Goal: Task Accomplishment & Management: Complete application form

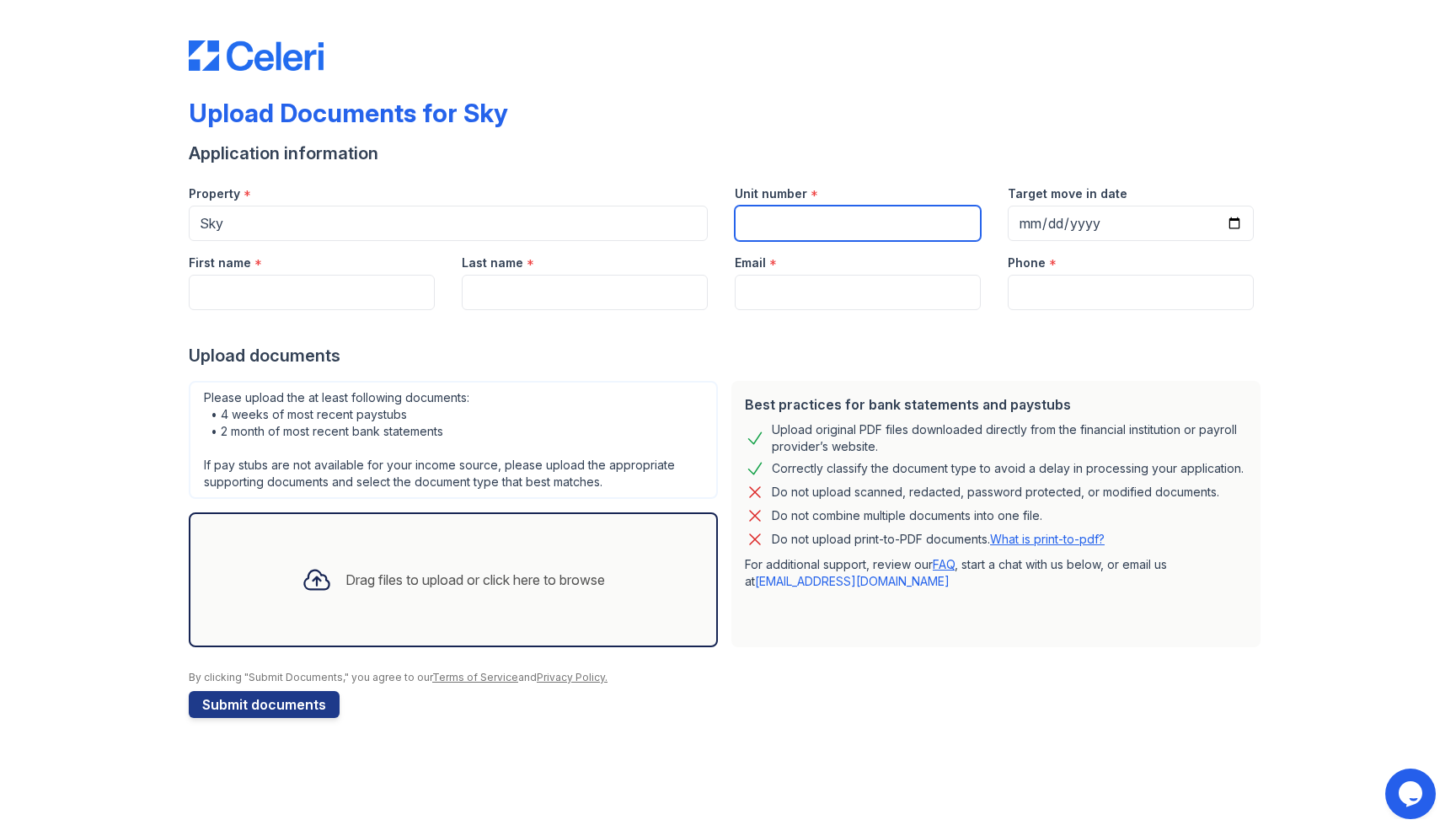
click at [808, 234] on input "Unit number" at bounding box center [858, 222] width 246 height 35
type input "15L"
click at [1066, 228] on input "Target move in date" at bounding box center [1131, 222] width 246 height 35
click at [1234, 222] on input "Target move in date" at bounding box center [1131, 222] width 246 height 35
type input "[DATE]"
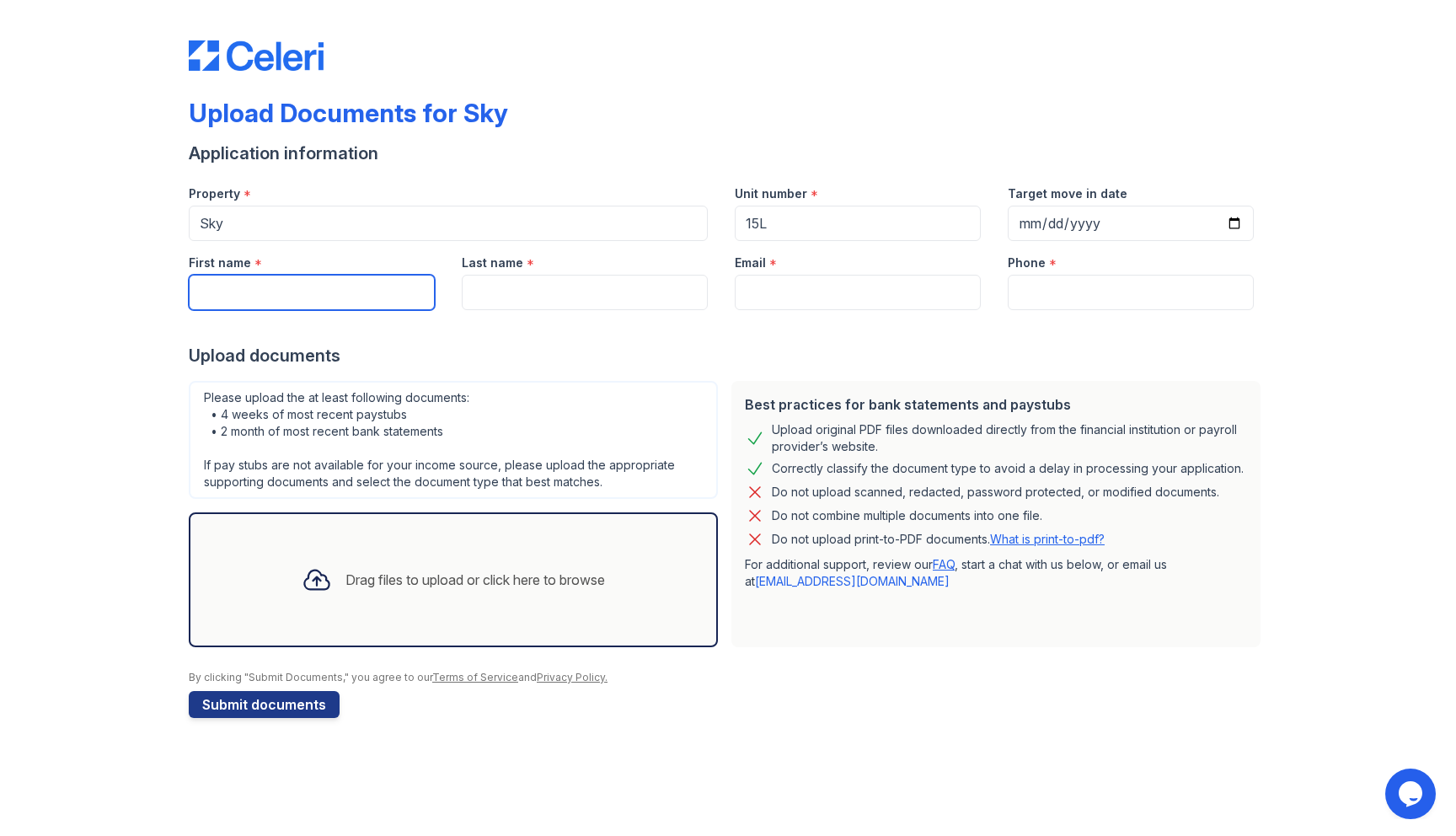
click at [314, 298] on input "First name" at bounding box center [312, 292] width 246 height 35
type input "[PERSON_NAME]"
type input "Aagnes"
type input "[EMAIL_ADDRESS][DOMAIN_NAME]"
type input "6505377525"
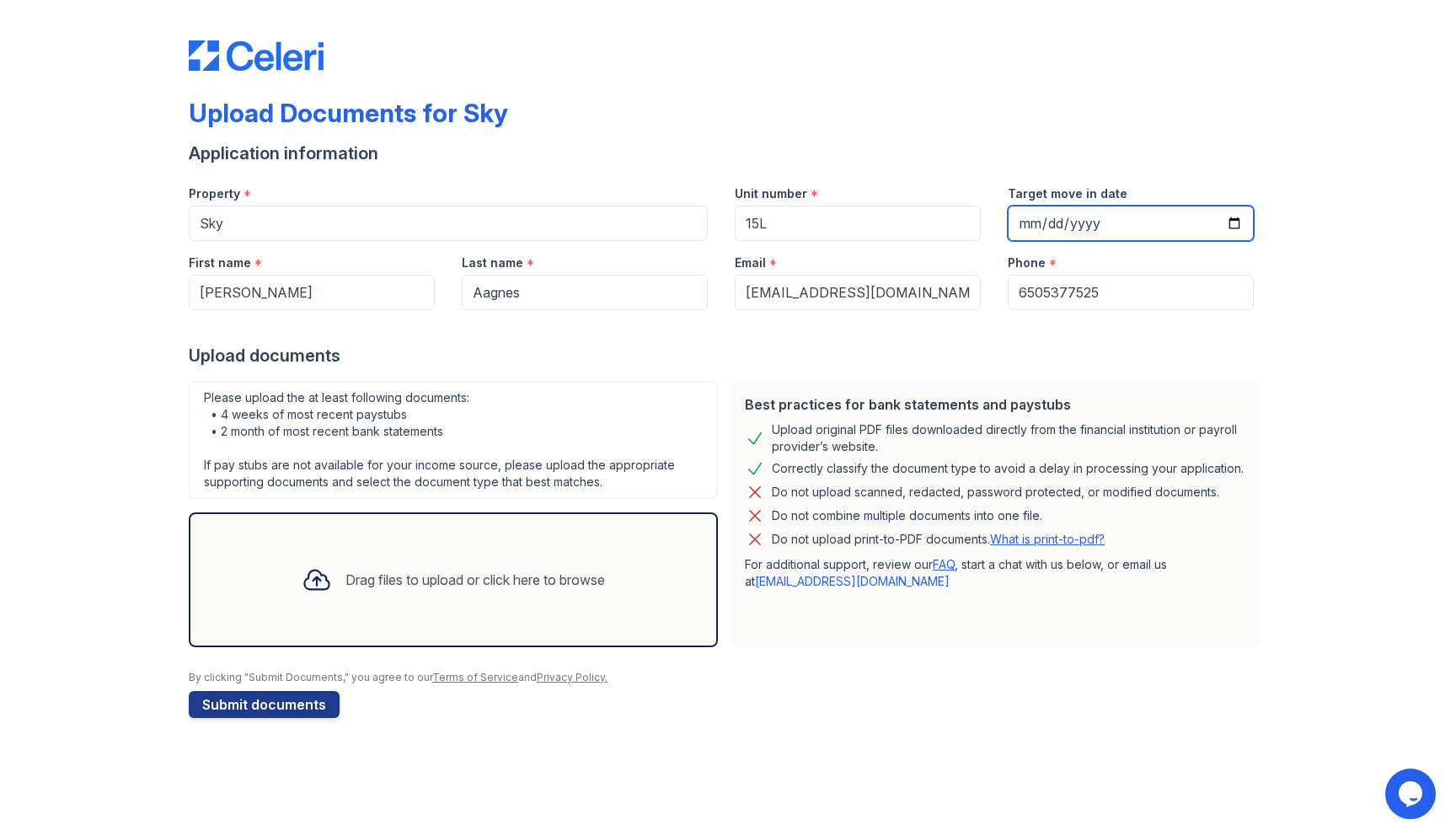
click at [1080, 222] on input "[DATE]" at bounding box center [1131, 222] width 246 height 35
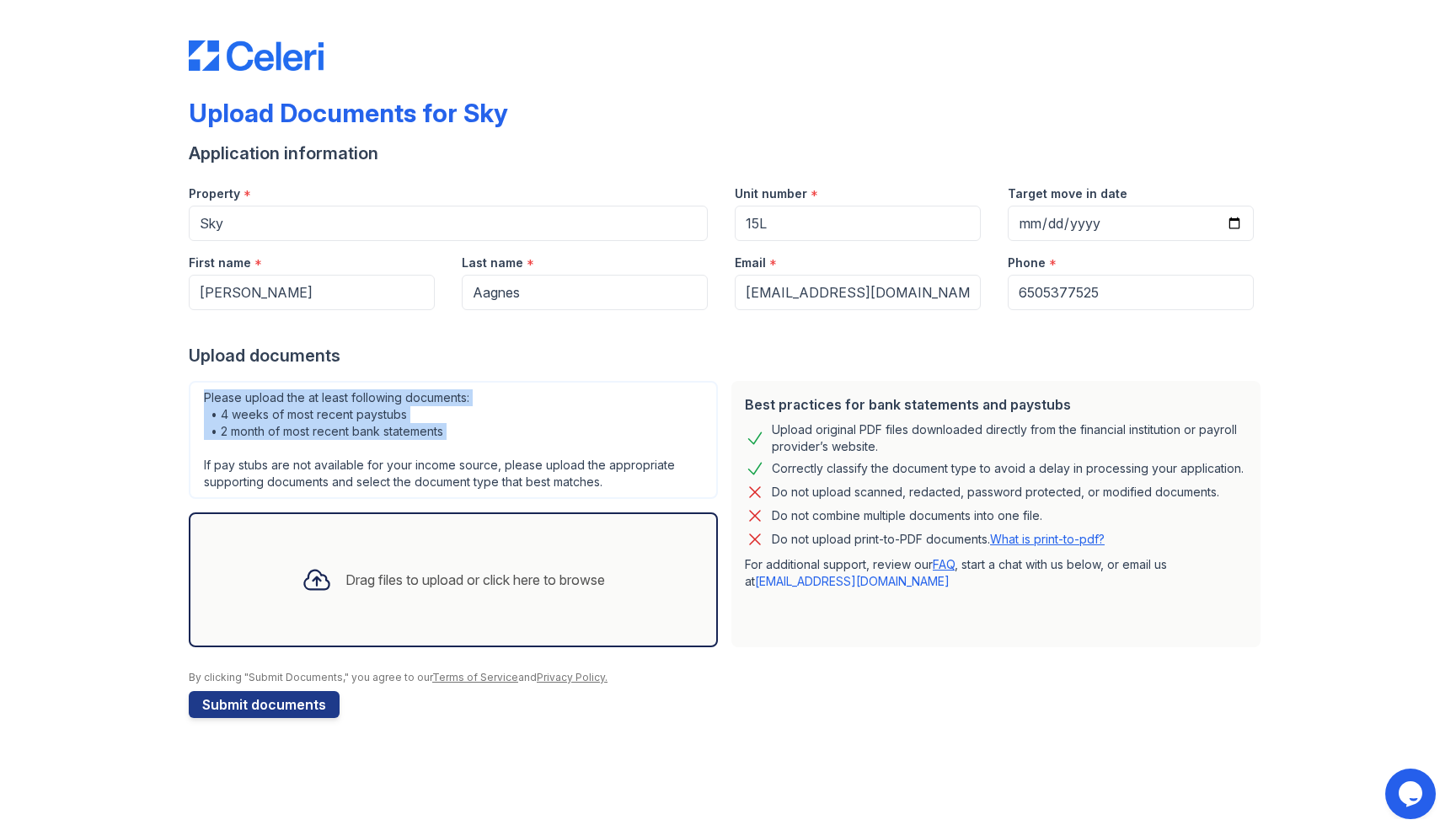
drag, startPoint x: 202, startPoint y: 400, endPoint x: 406, endPoint y: 448, distance: 209.6
click at [406, 448] on div "Please upload the at least following documents: • 4 weeks of most recent paystu…" at bounding box center [453, 440] width 530 height 118
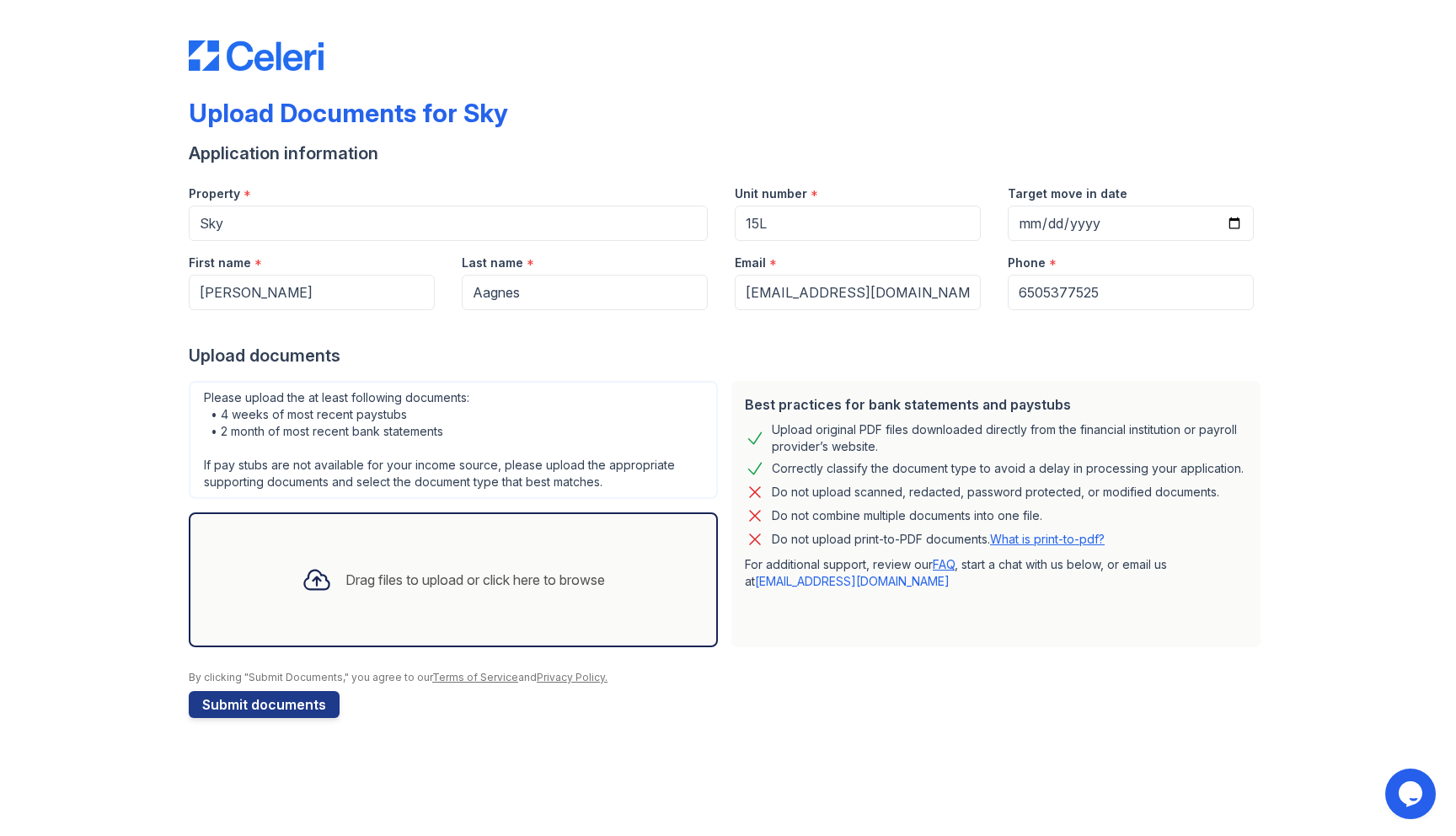
click at [196, 399] on div "Please upload the at least following documents: • 4 weeks of most recent paystu…" at bounding box center [453, 440] width 530 height 118
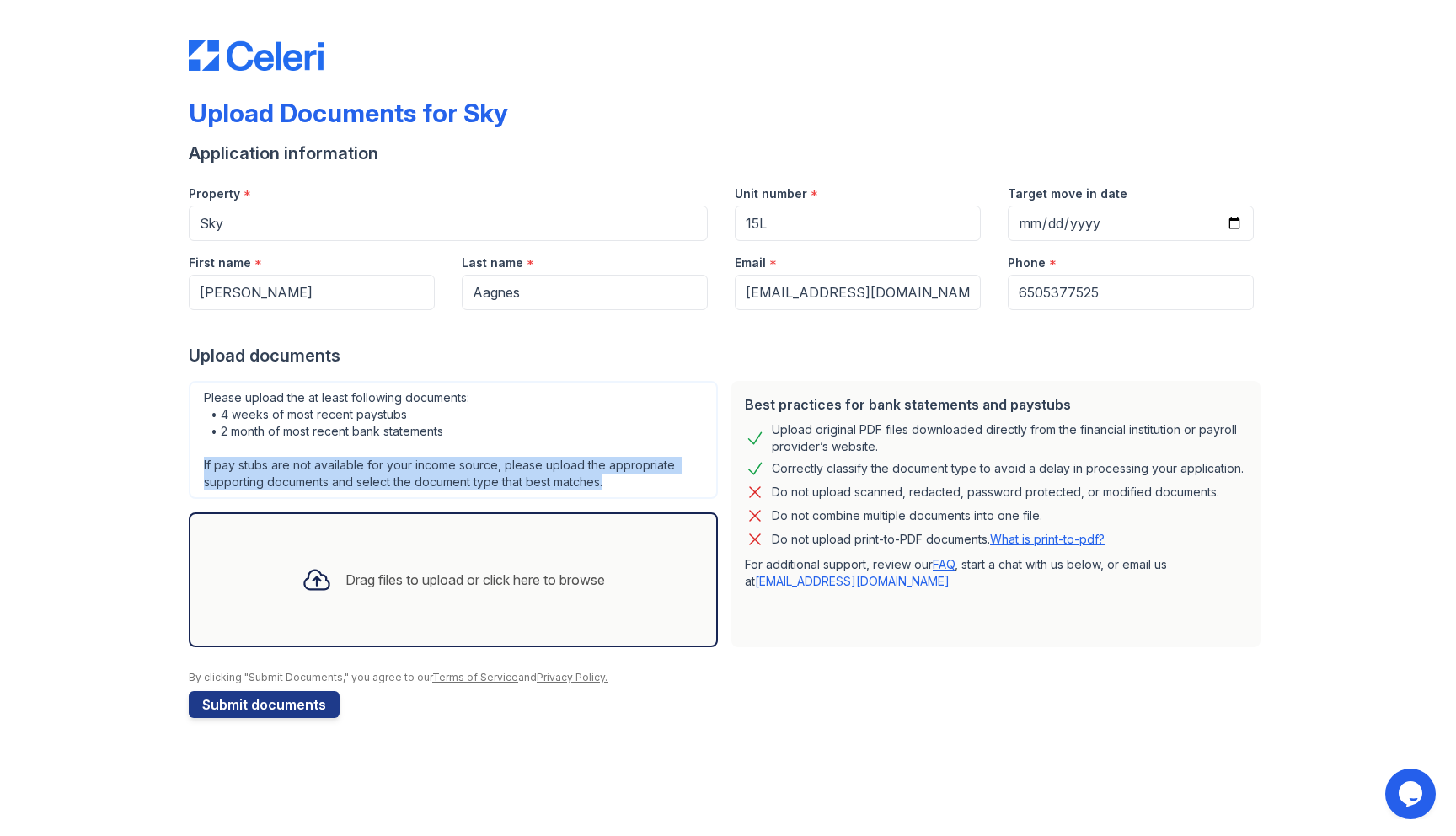
drag, startPoint x: 200, startPoint y: 463, endPoint x: 354, endPoint y: 493, distance: 156.9
click at [354, 493] on div "Please upload the at least following documents: • 4 weeks of most recent paystu…" at bounding box center [453, 440] width 530 height 118
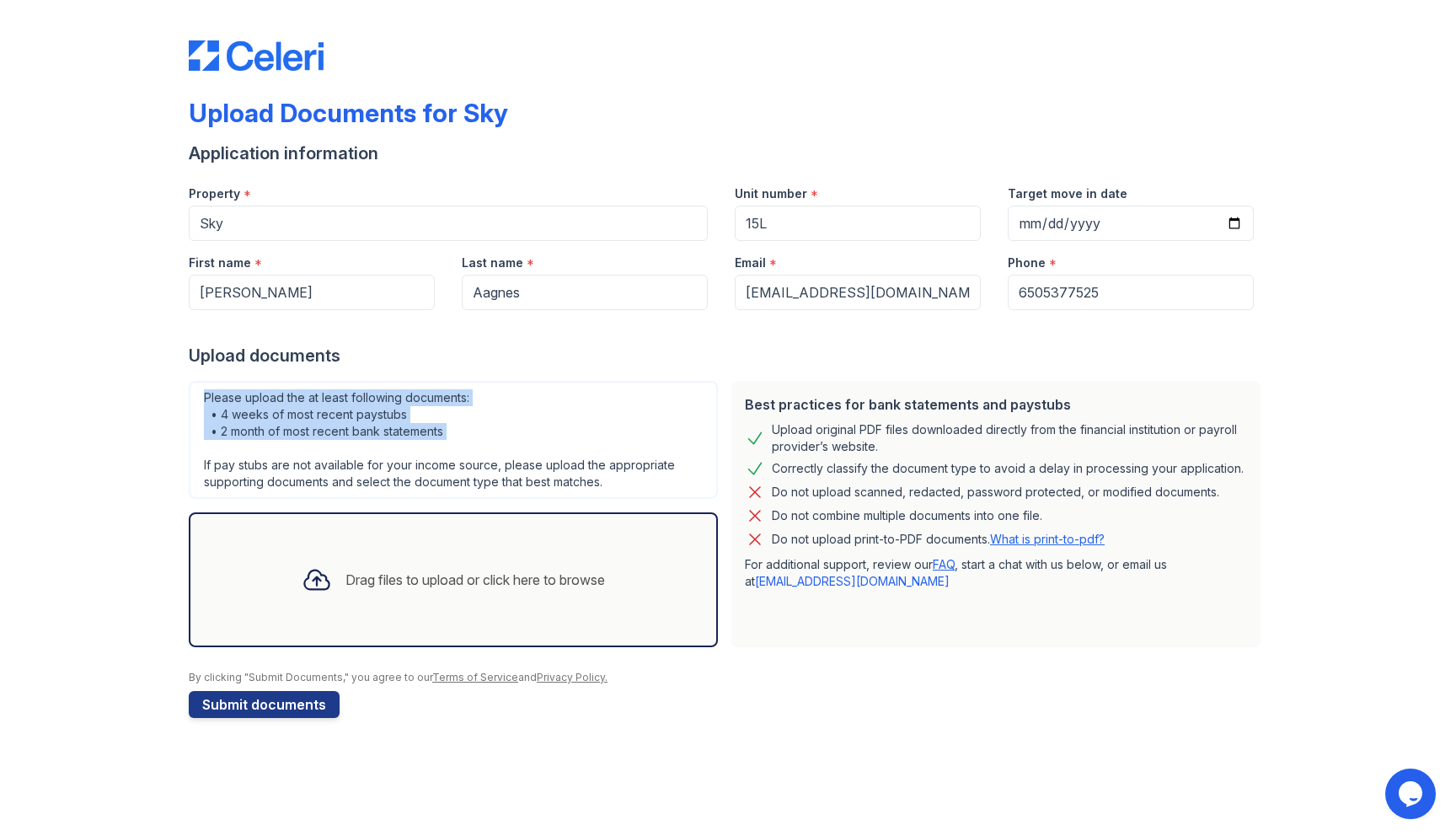
drag, startPoint x: 202, startPoint y: 393, endPoint x: 353, endPoint y: 448, distance: 160.7
click at [353, 448] on div "Please upload the at least following documents: • 4 weeks of most recent paystu…" at bounding box center [453, 440] width 530 height 118
drag, startPoint x: 353, startPoint y: 448, endPoint x: 226, endPoint y: 399, distance: 136.1
click at [226, 399] on div "Please upload the at least following documents: • 4 weeks of most recent paystu…" at bounding box center [453, 440] width 530 height 118
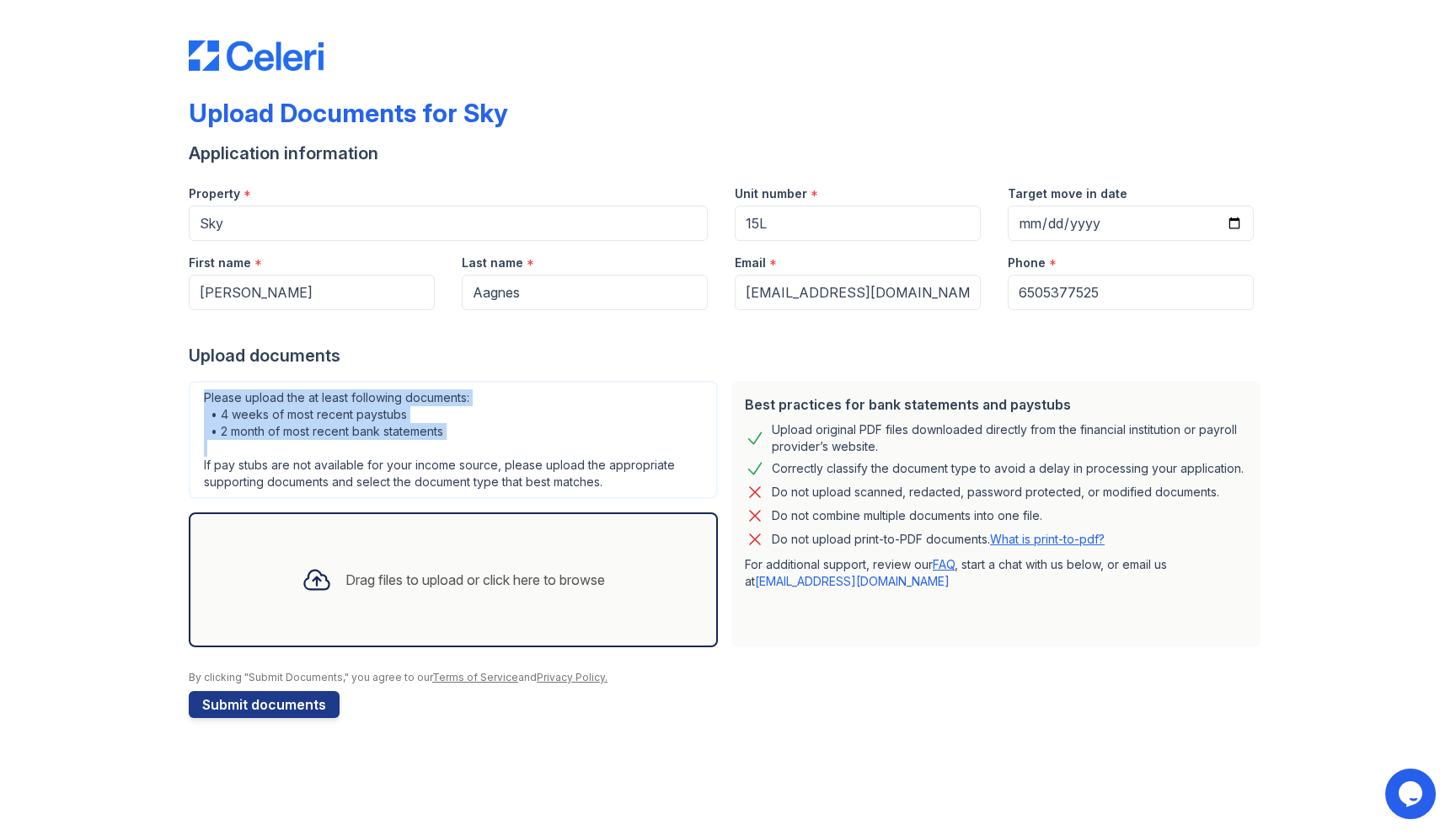
click at [226, 399] on div "Please upload the at least following documents: • 4 weeks of most recent paystu…" at bounding box center [453, 440] width 530 height 118
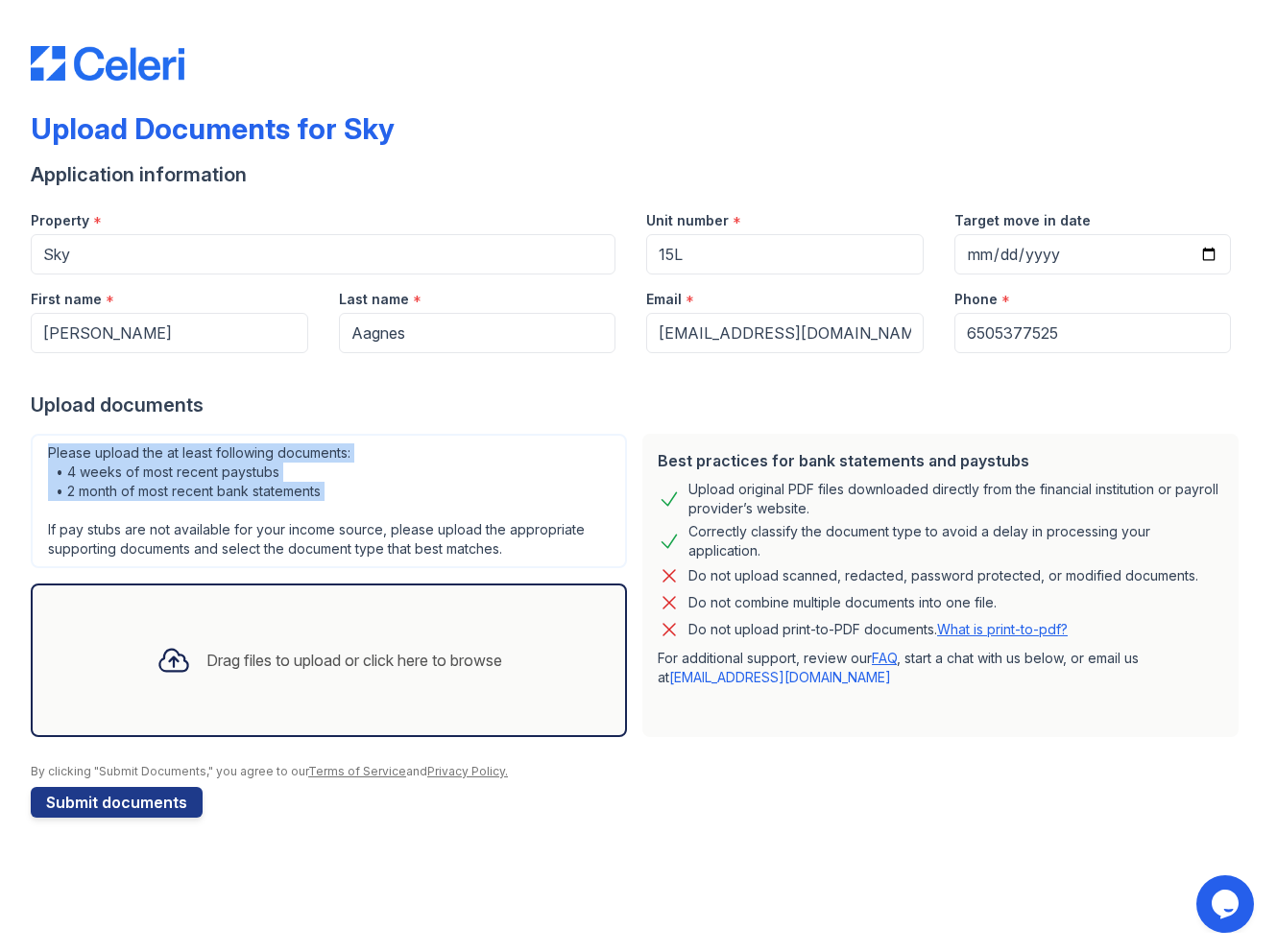
drag, startPoint x: 45, startPoint y: 448, endPoint x: 411, endPoint y: 514, distance: 371.9
click at [411, 514] on div "Please upload the at least following documents: • 4 weeks of most recent paystu…" at bounding box center [329, 501] width 597 height 134
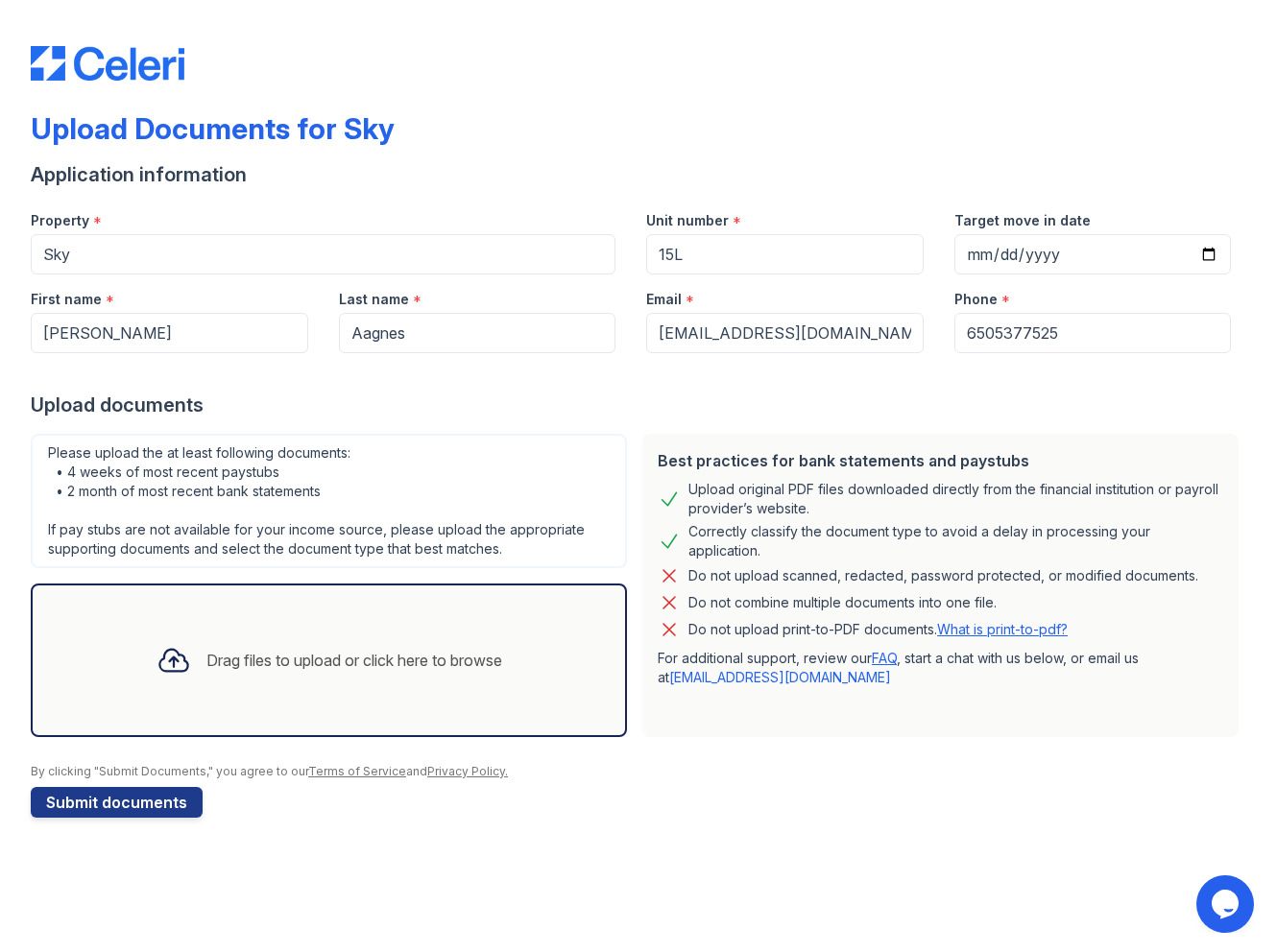
click at [276, 643] on div "Drag files to upload or click here to browse" at bounding box center [329, 660] width 376 height 65
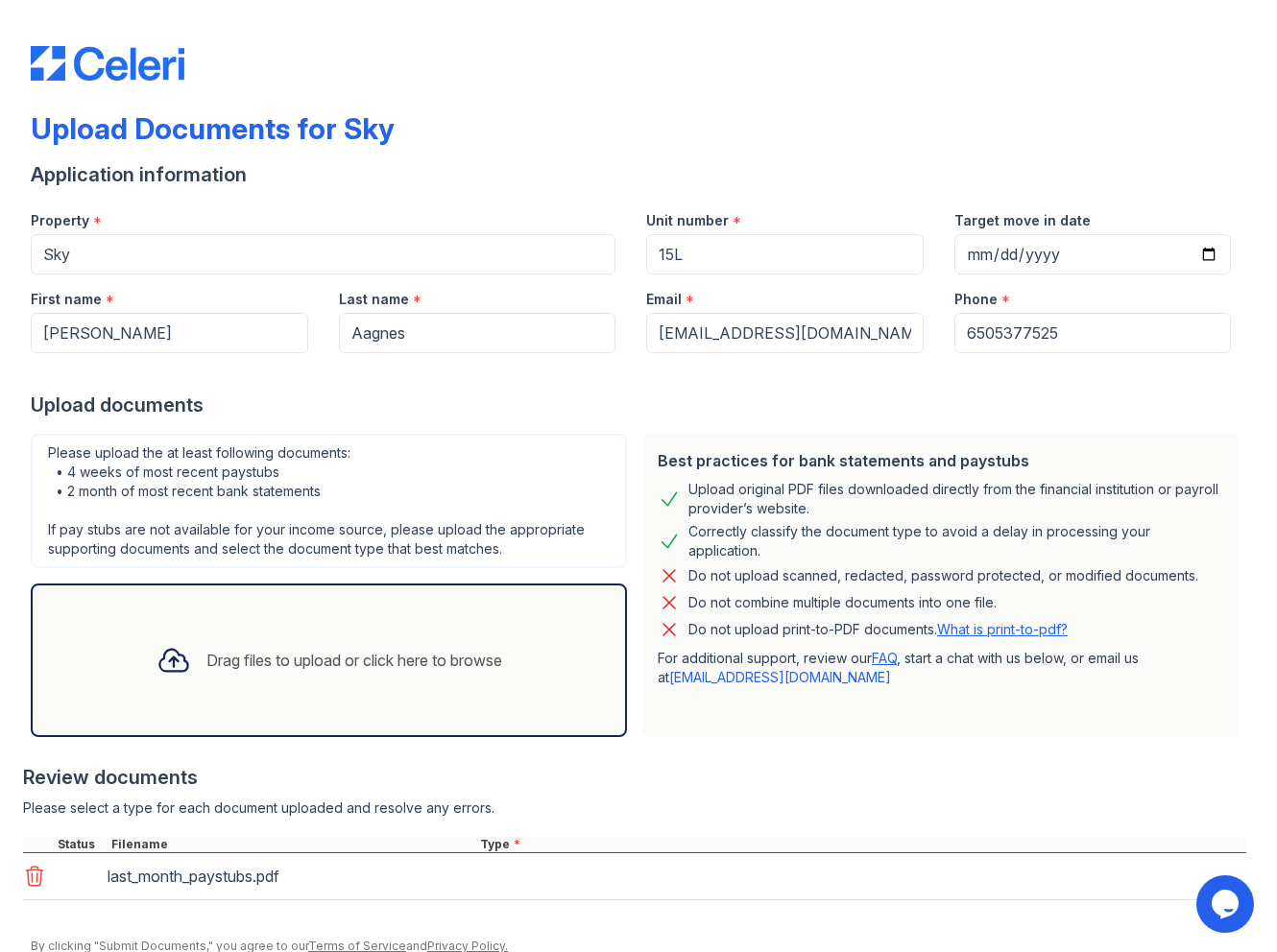
scroll to position [79, 0]
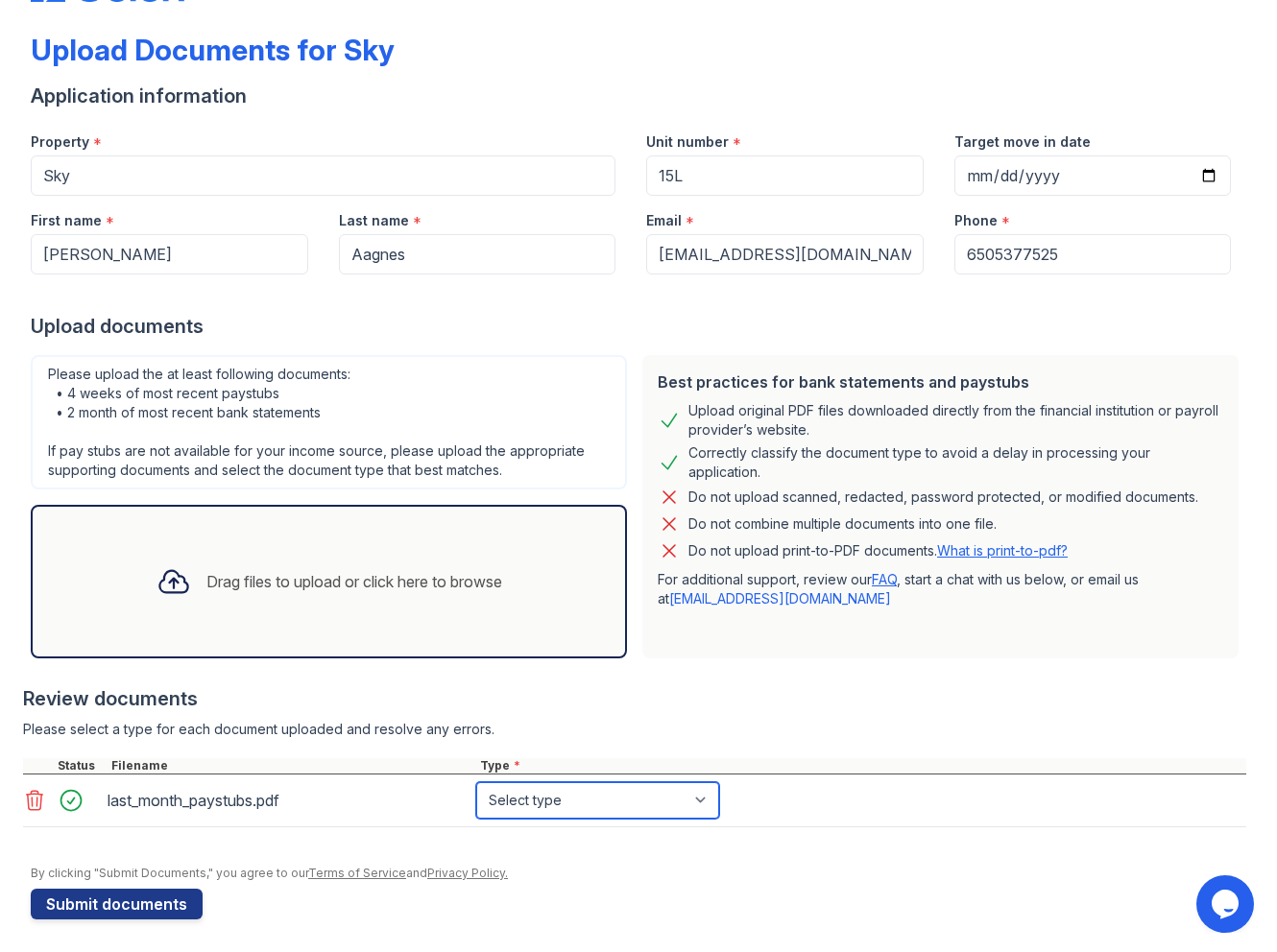
click at [593, 803] on select "Select type Paystub Bank Statement Offer Letter Tax Documents Benefit Award Let…" at bounding box center [598, 800] width 243 height 36
select select "paystub"
click at [477, 782] on select "Select type Paystub Bank Statement Offer Letter Tax Documents Benefit Award Let…" at bounding box center [598, 800] width 243 height 36
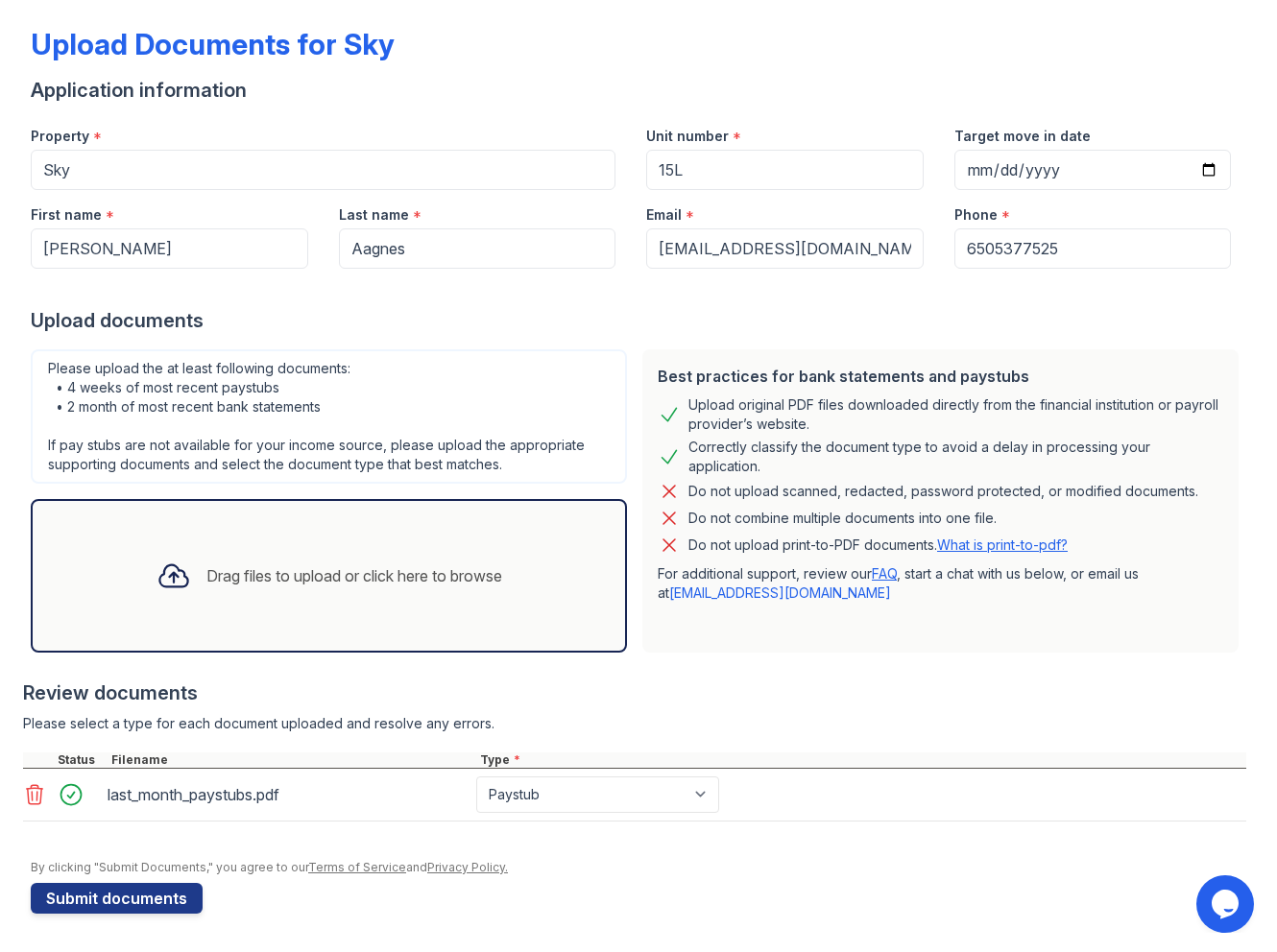
click at [208, 594] on div "Drag files to upload or click here to browse" at bounding box center [329, 575] width 376 height 65
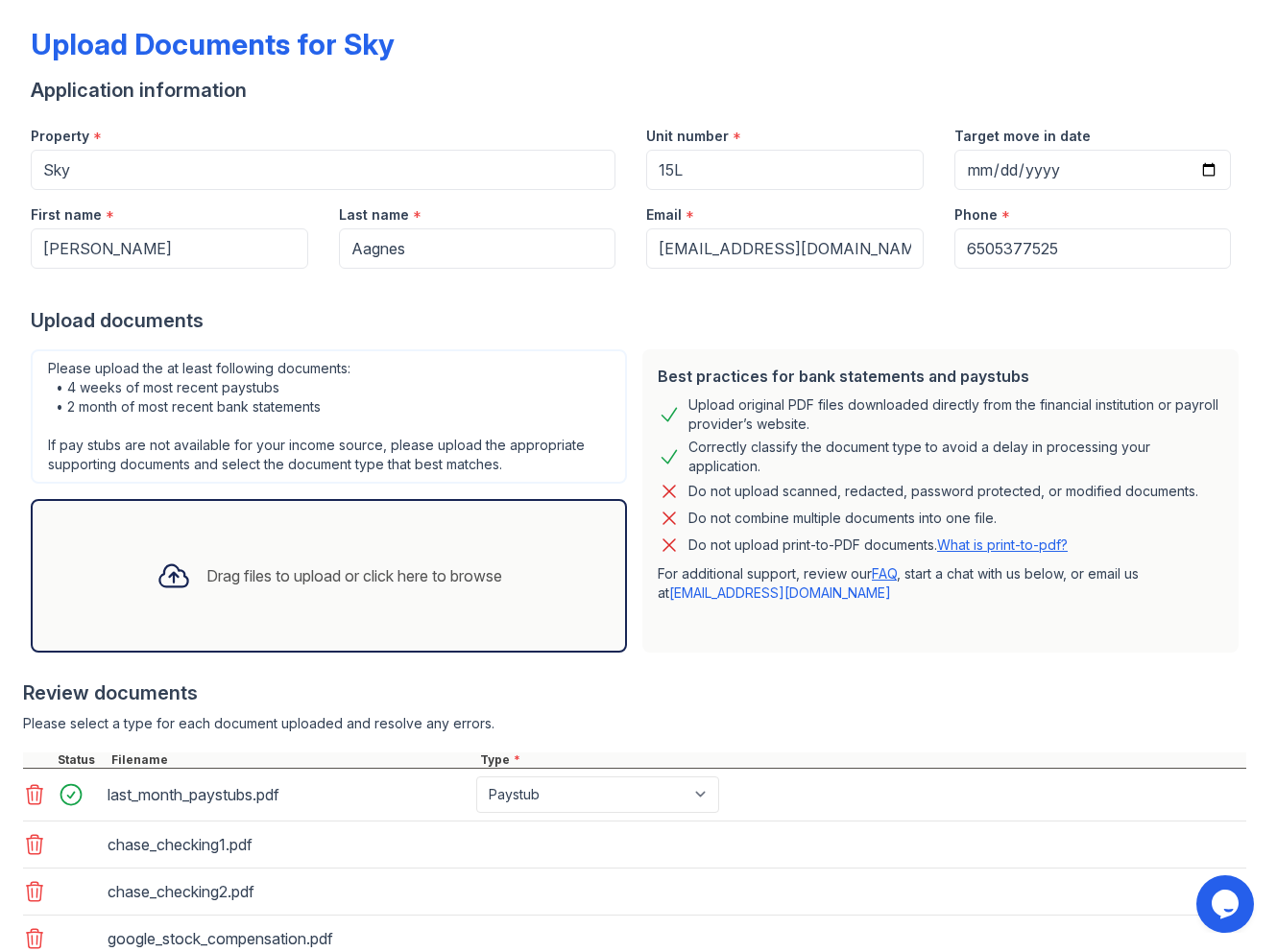
scroll to position [225, 0]
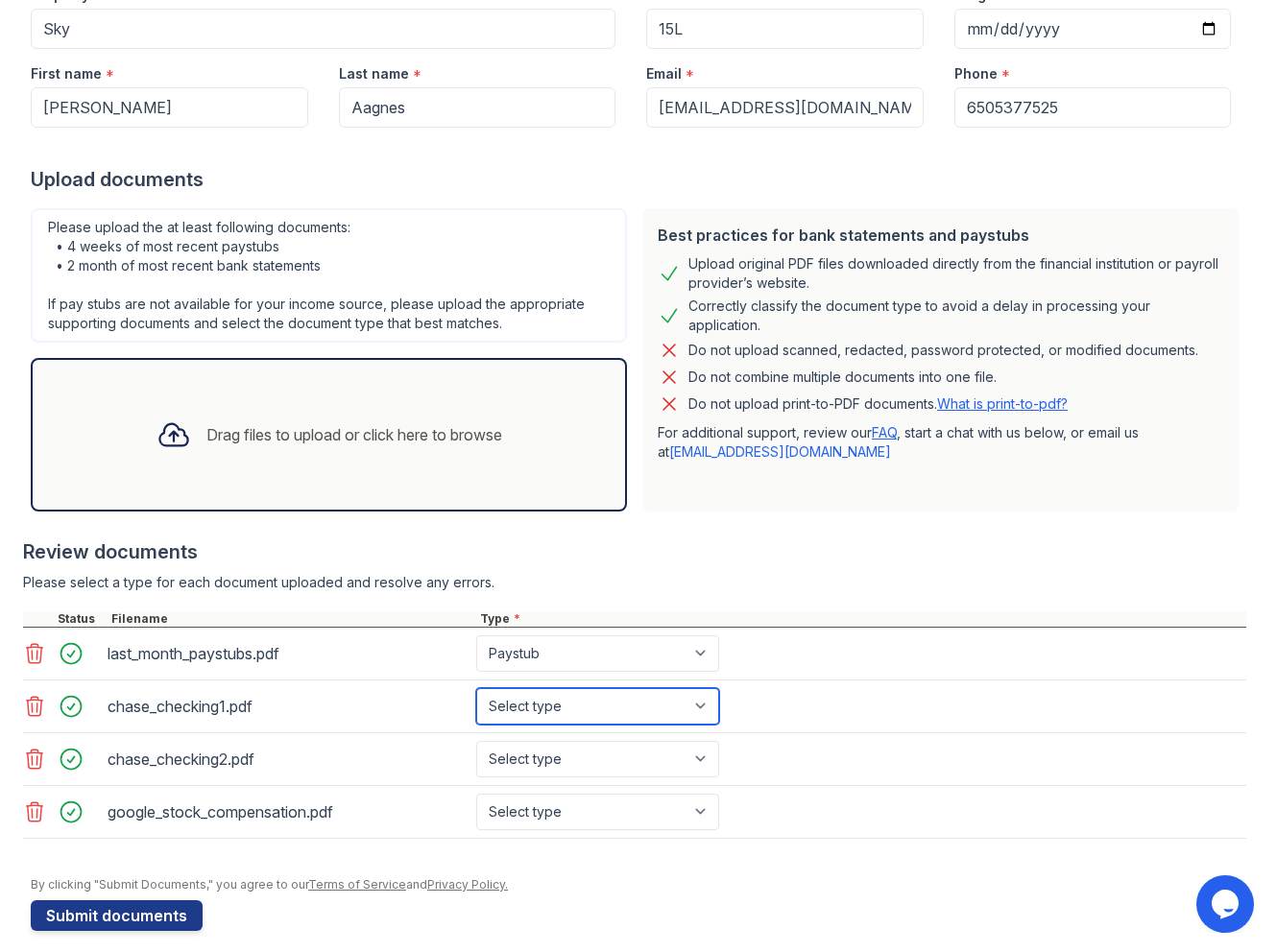
click at [536, 698] on select "Select type Paystub Bank Statement Offer Letter Tax Documents Benefit Award Let…" at bounding box center [598, 705] width 243 height 36
select select "bank_statement"
click at [477, 688] on select "Select type Paystub Bank Statement Offer Letter Tax Documents Benefit Award Let…" at bounding box center [598, 705] width 243 height 36
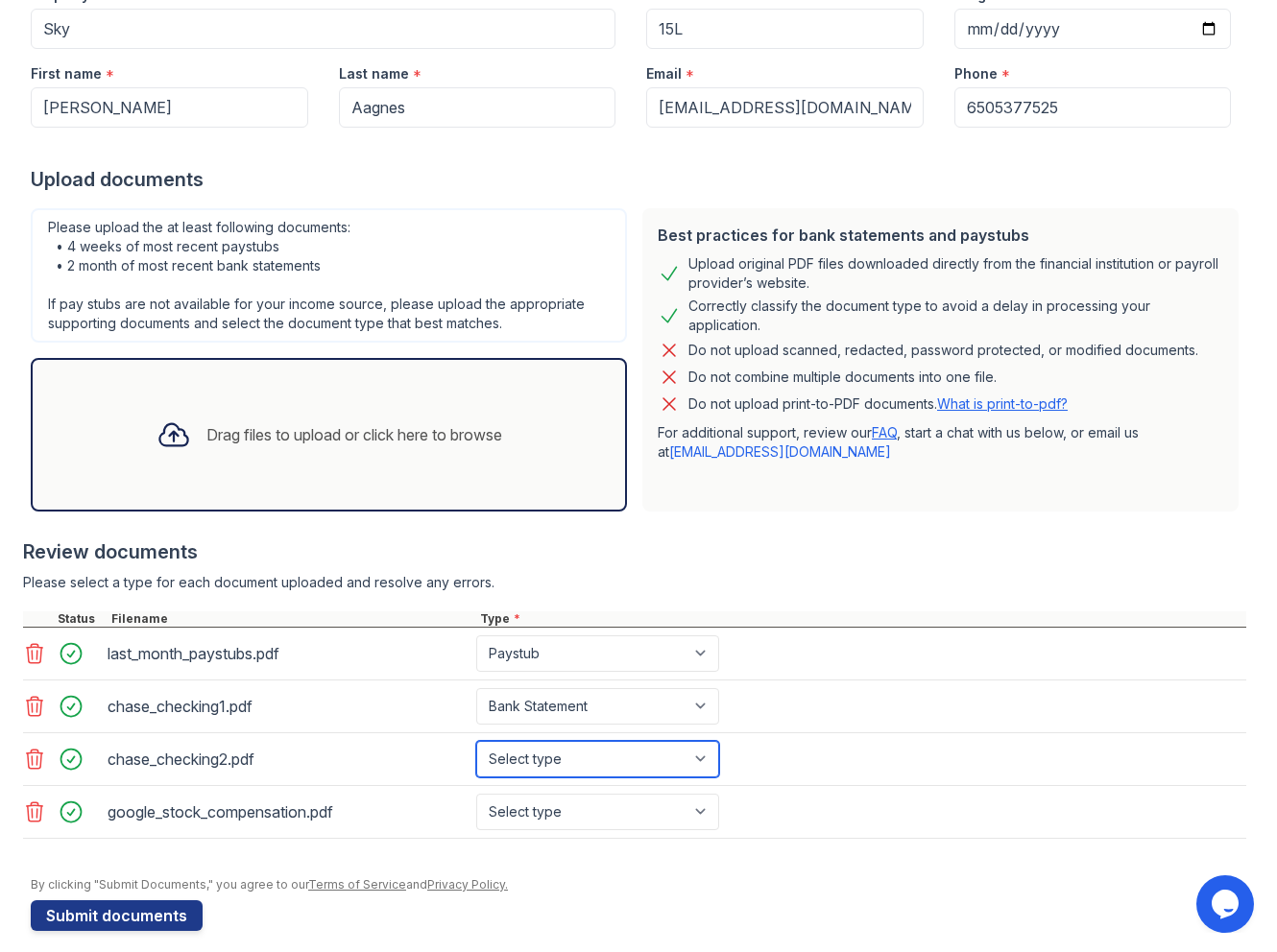
click at [571, 766] on select "Select type Paystub Bank Statement Offer Letter Tax Documents Benefit Award Let…" at bounding box center [598, 758] width 243 height 36
select select "bank_statement"
click at [477, 741] on select "Select type Paystub Bank Statement Offer Letter Tax Documents Benefit Award Let…" at bounding box center [598, 758] width 243 height 36
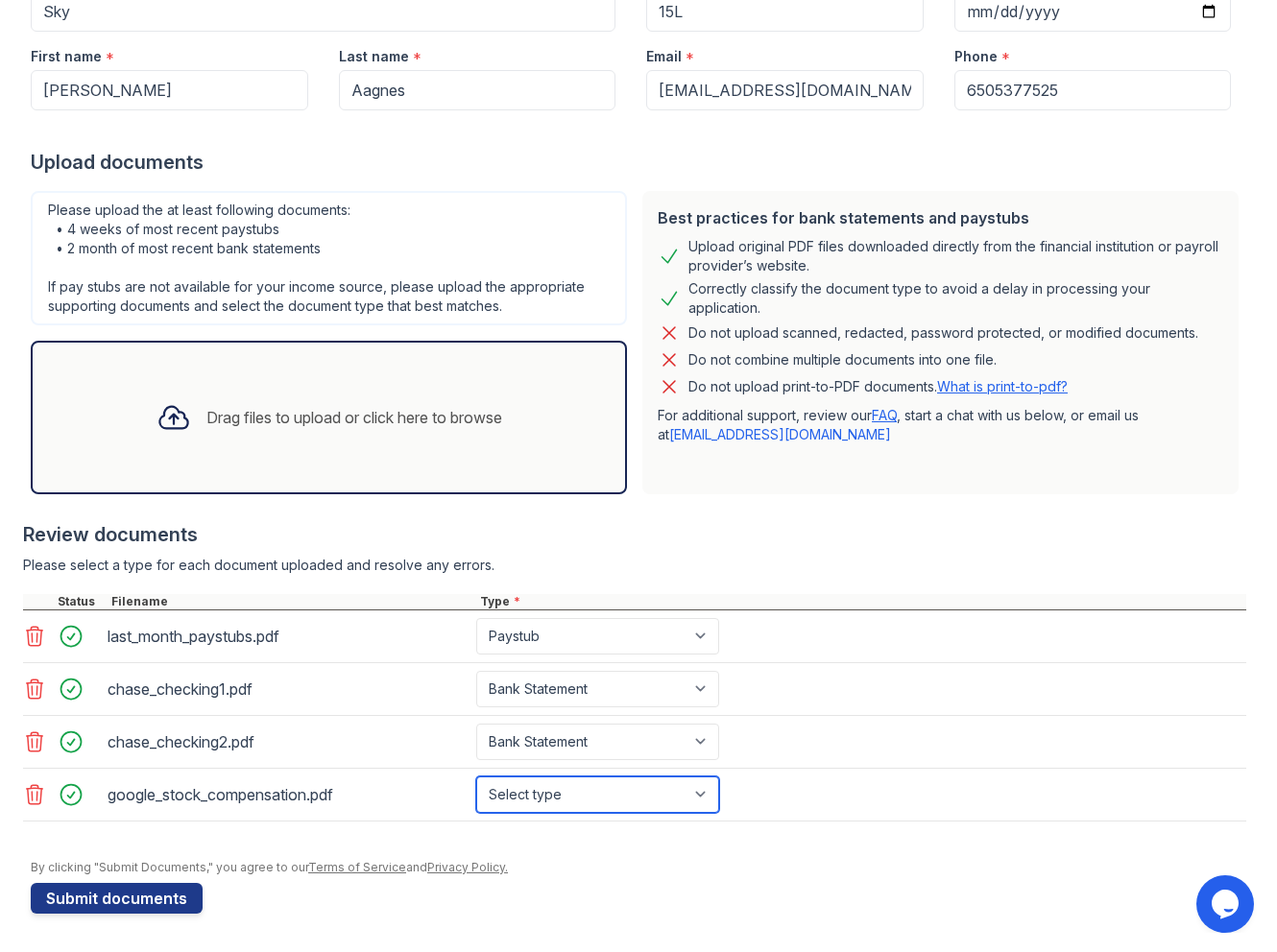
click at [560, 797] on select "Select type Paystub Bank Statement Offer Letter Tax Documents Benefit Award Let…" at bounding box center [598, 794] width 243 height 36
select select "investment_account_statement"
click at [477, 777] on select "Select type Paystub Bank Statement Offer Letter Tax Documents Benefit Award Let…" at bounding box center [598, 794] width 243 height 36
click at [221, 834] on div at bounding box center [635, 831] width 1223 height 19
click at [182, 425] on icon at bounding box center [174, 417] width 34 height 34
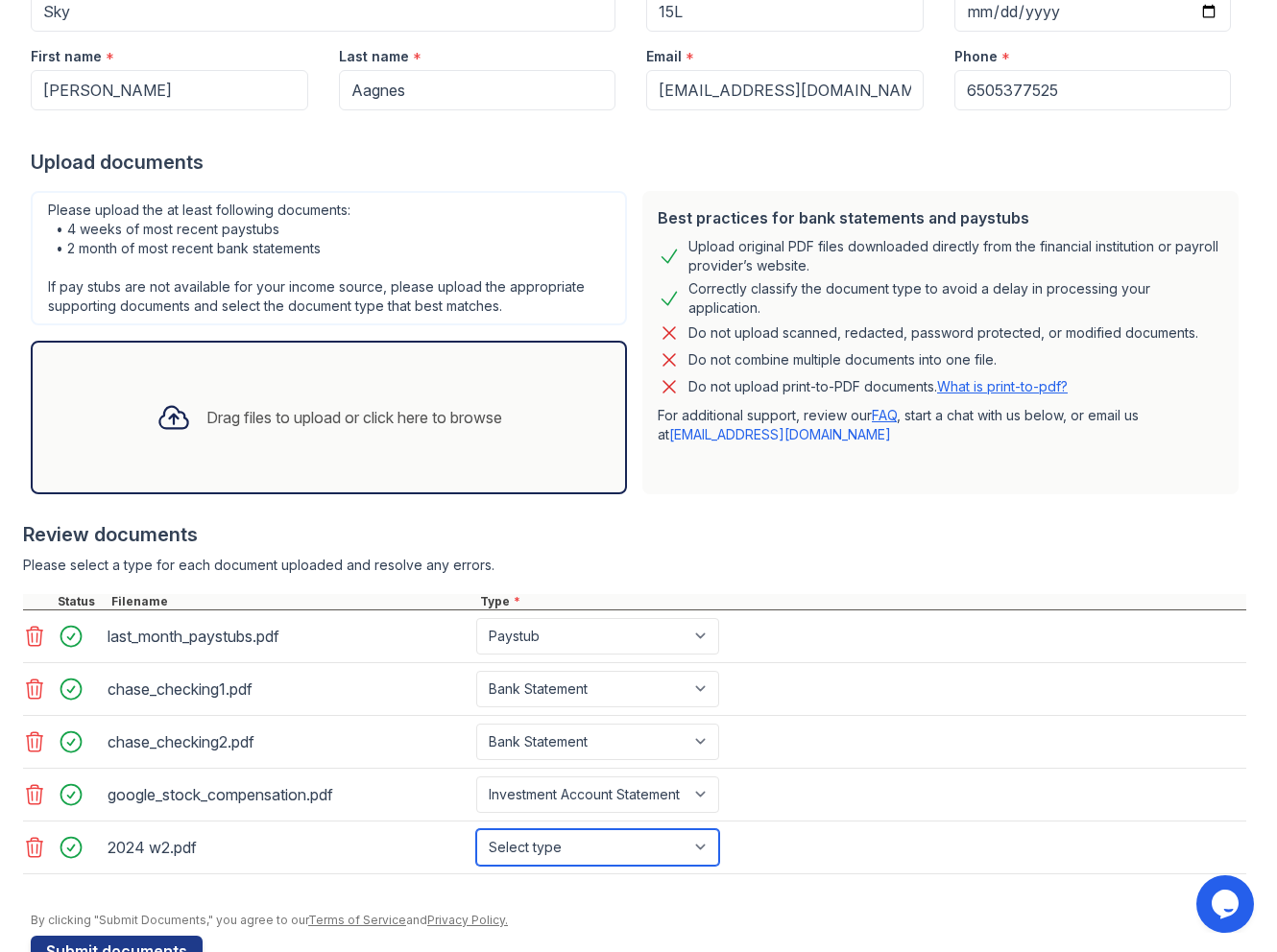
click at [526, 852] on select "Select type Paystub Bank Statement Offer Letter Tax Documents Benefit Award Let…" at bounding box center [598, 847] width 243 height 36
select select "tax_documents"
click at [477, 829] on select "Select type Paystub Bank Statement Offer Letter Tax Documents Benefit Award Let…" at bounding box center [598, 847] width 243 height 36
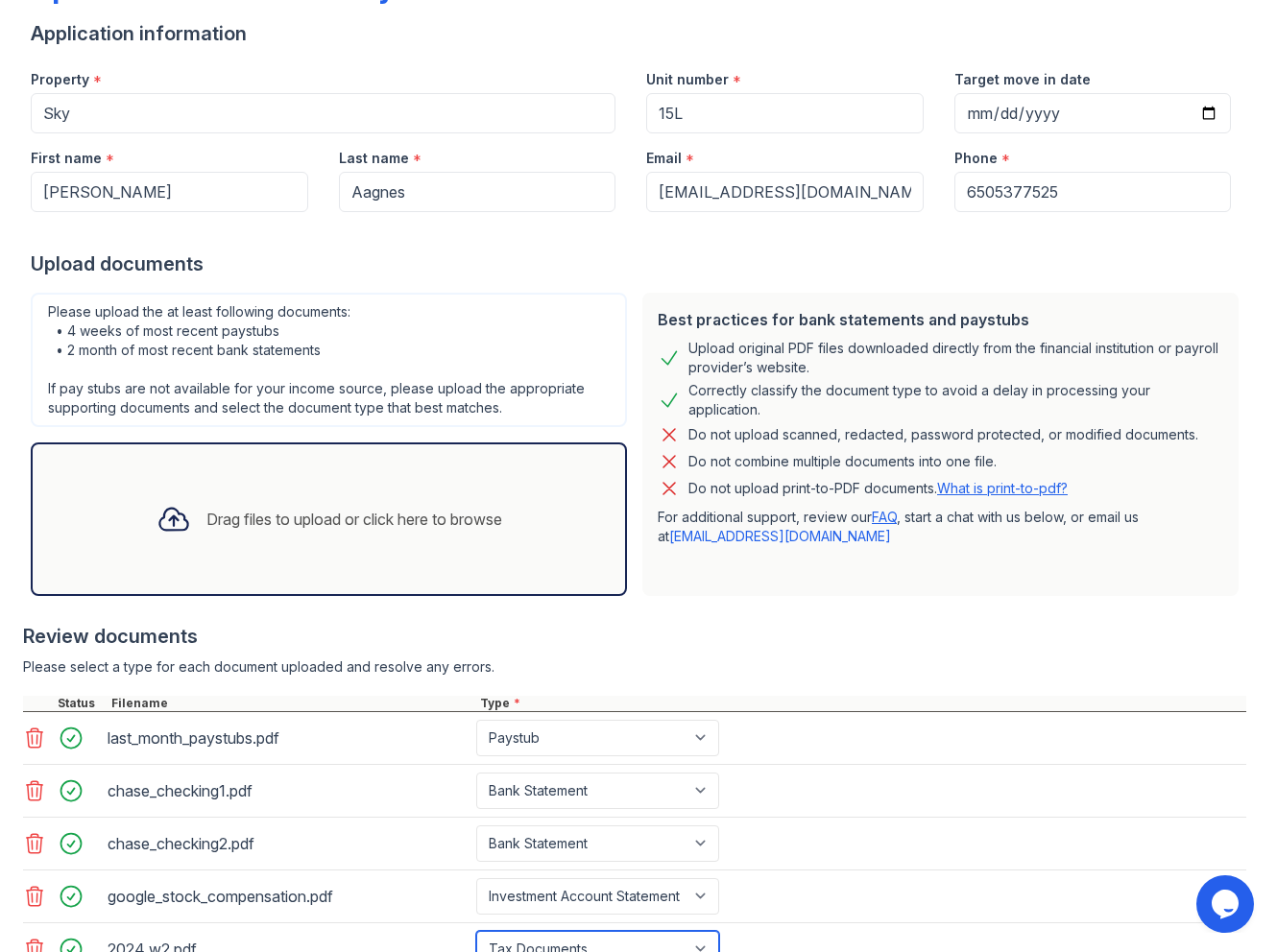
scroll to position [295, 0]
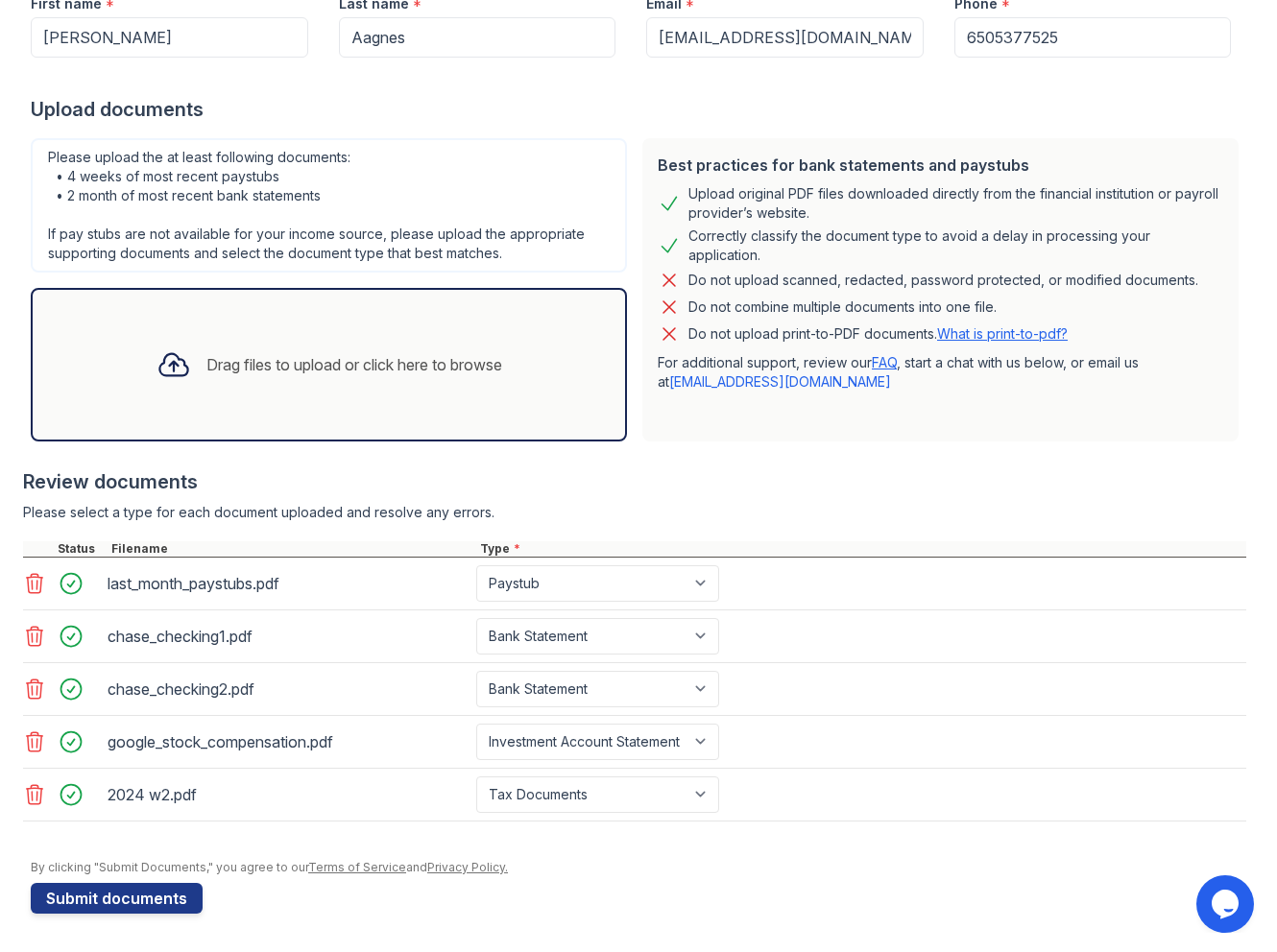
click at [308, 342] on div "Drag files to upload or click here to browse" at bounding box center [329, 364] width 376 height 65
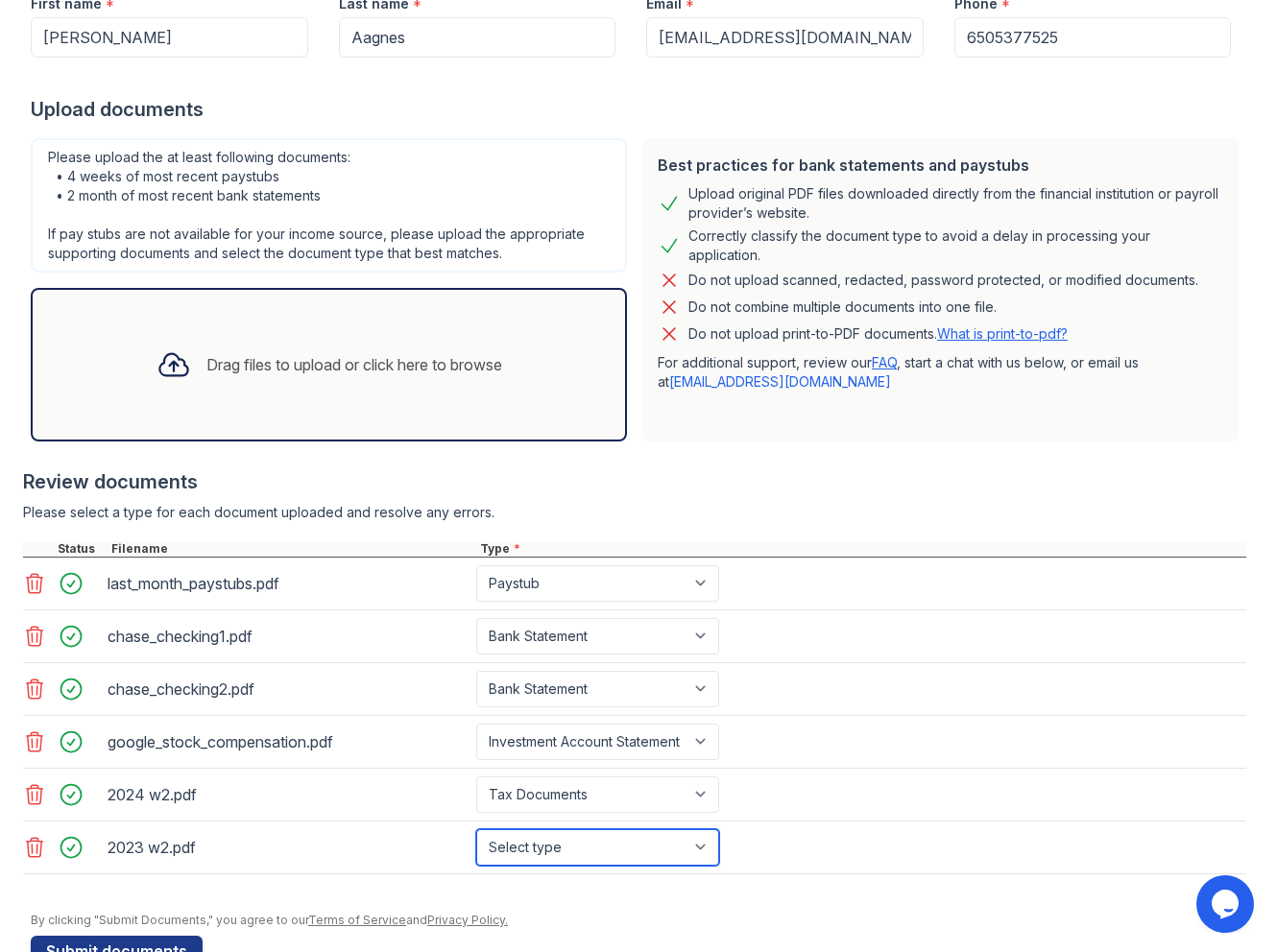
click at [582, 845] on select "Select type Paystub Bank Statement Offer Letter Tax Documents Benefit Award Let…" at bounding box center [598, 847] width 243 height 36
select select "tax_documents"
click at [477, 829] on select "Select type Paystub Bank Statement Offer Letter Tax Documents Benefit Award Let…" at bounding box center [598, 847] width 243 height 36
click at [280, 898] on div at bounding box center [638, 903] width 1216 height 19
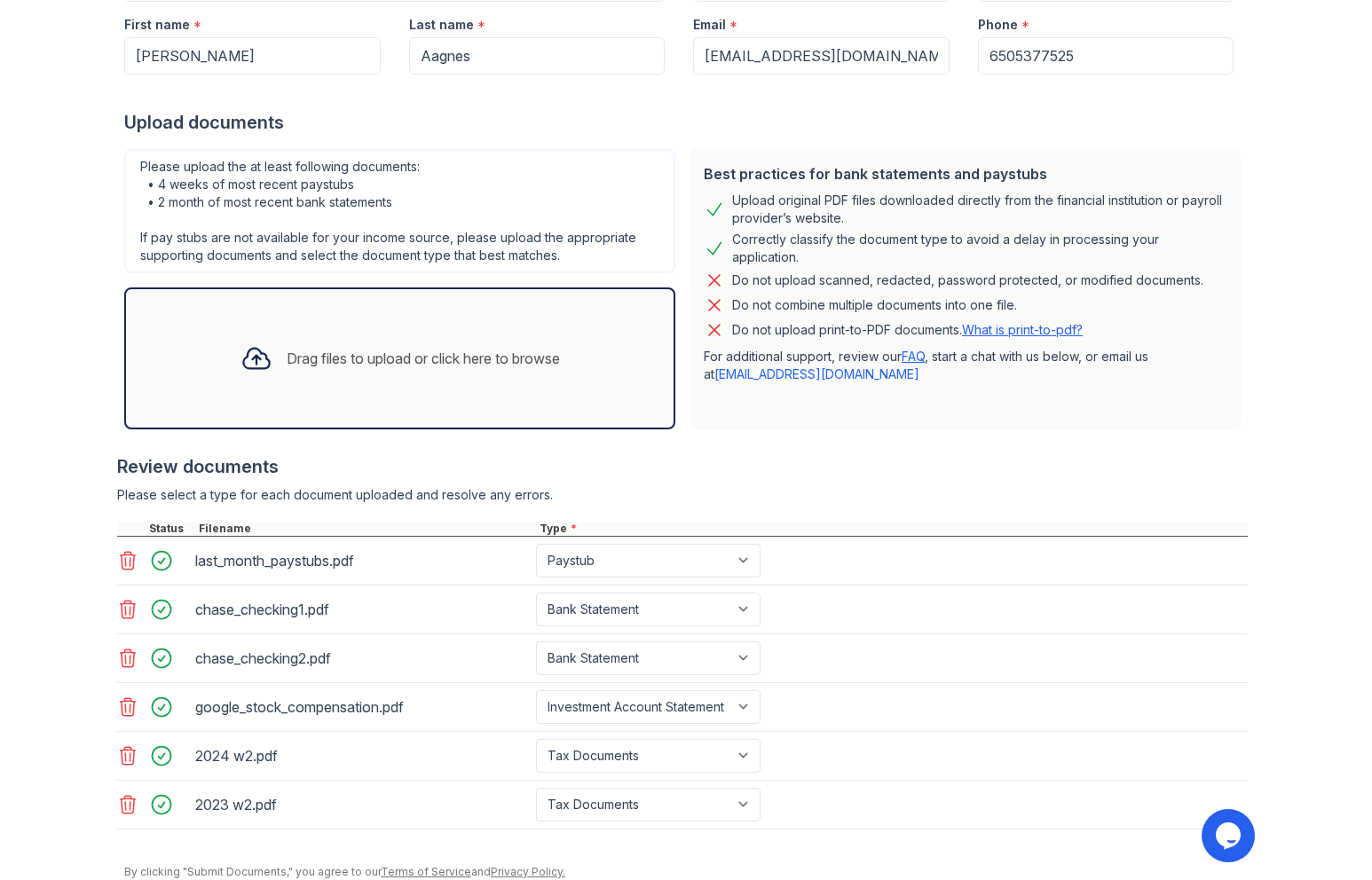
scroll to position [322, 0]
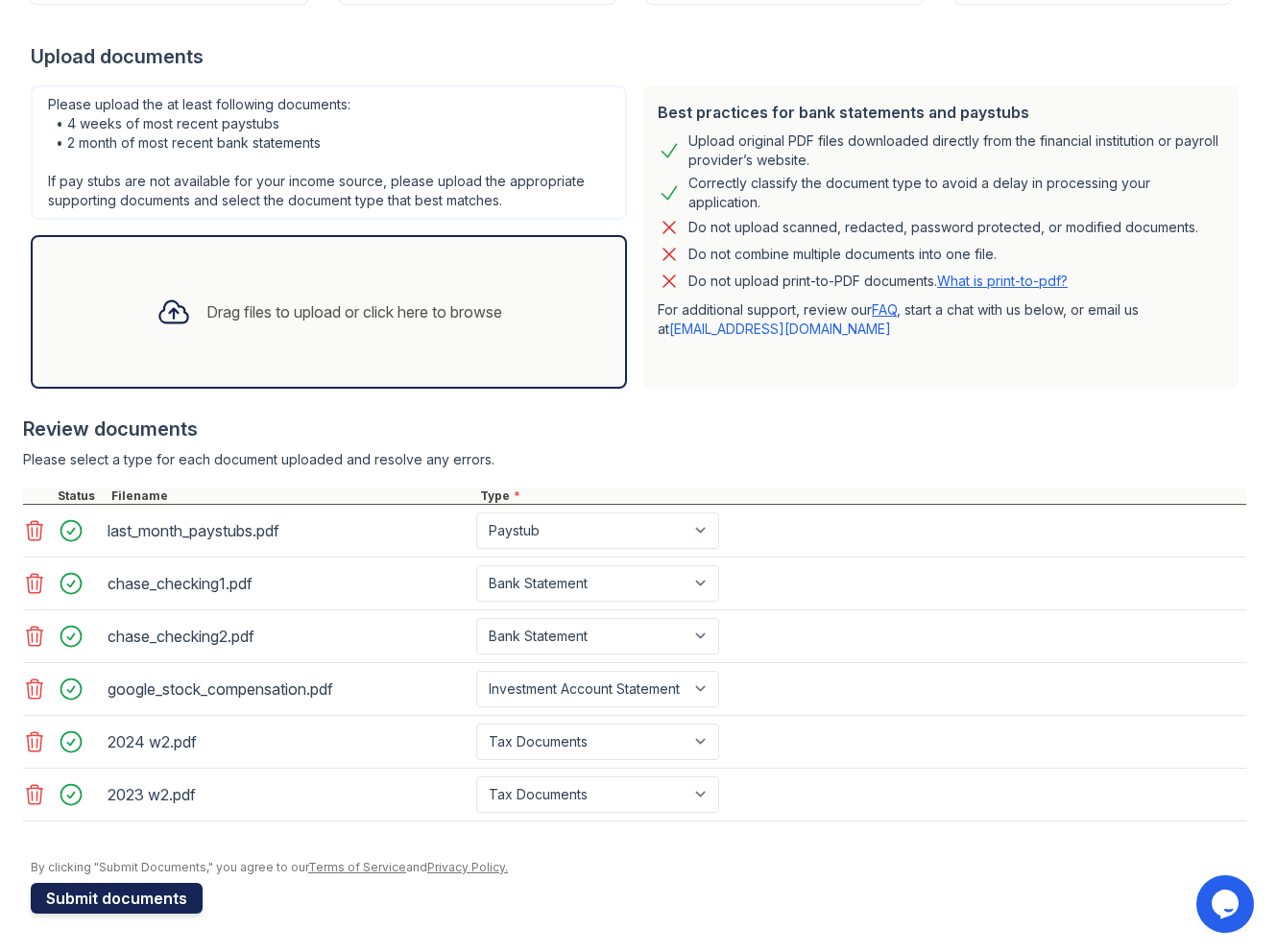
click at [110, 899] on button "Submit documents" at bounding box center [117, 898] width 172 height 31
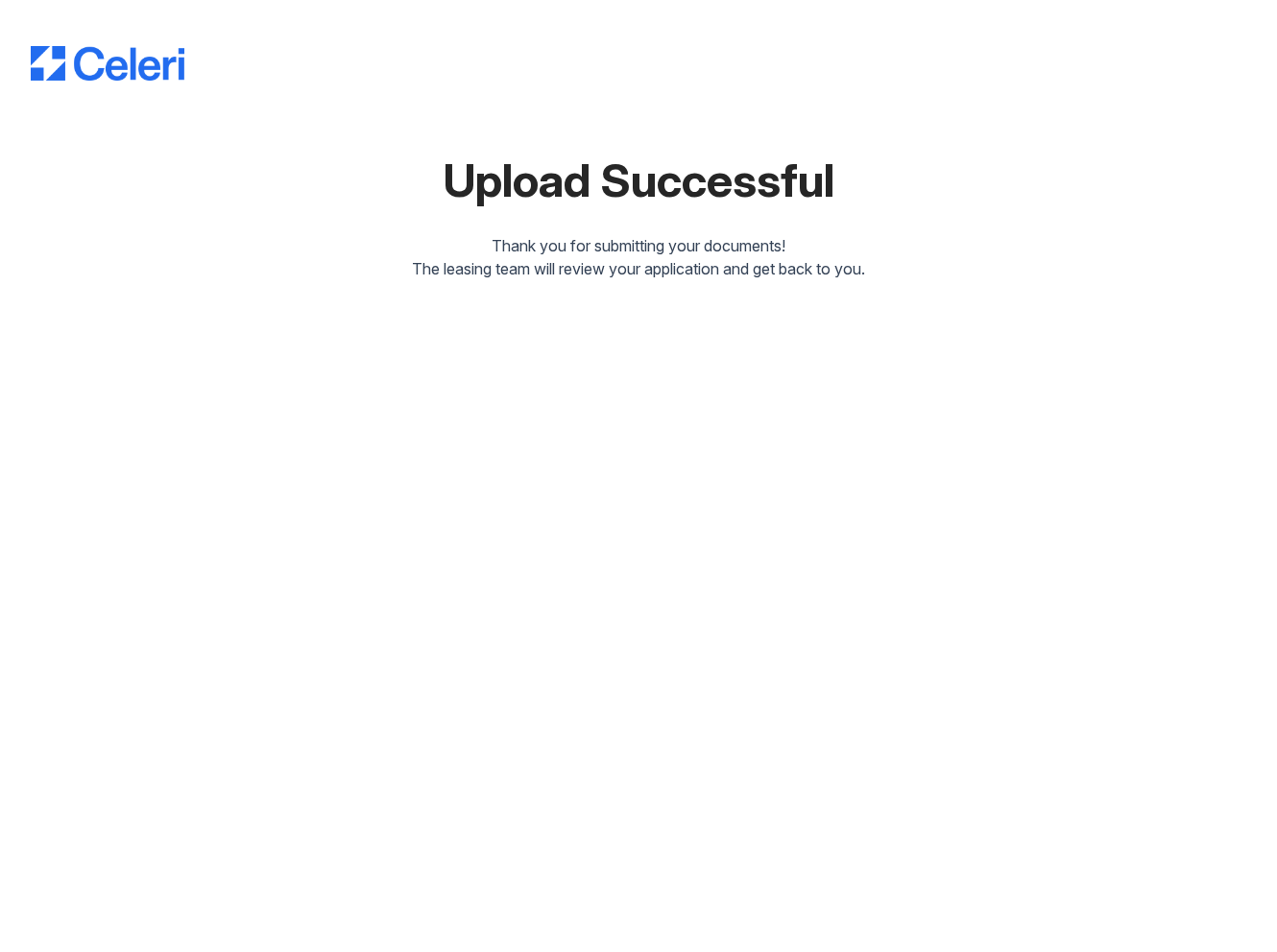
drag, startPoint x: 425, startPoint y: 183, endPoint x: 639, endPoint y: 291, distance: 239.7
click at [639, 291] on div "Upload Successful Thank you for submitting your documents! The leasing team wil…" at bounding box center [638, 155] width 1216 height 311
